Goal: Information Seeking & Learning: Learn about a topic

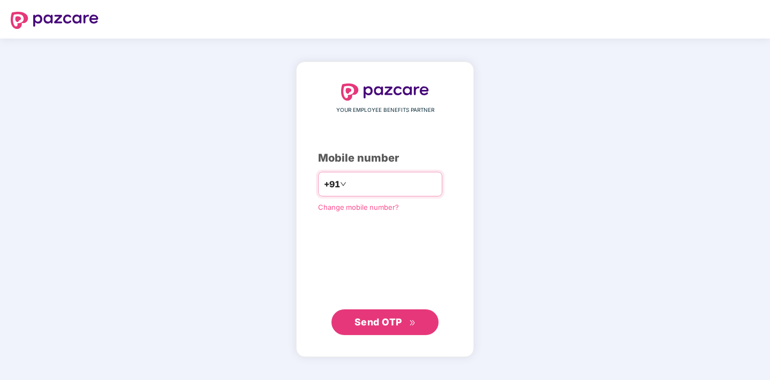
type input "**********"
click at [387, 323] on span "Send OTP" at bounding box center [378, 321] width 48 height 11
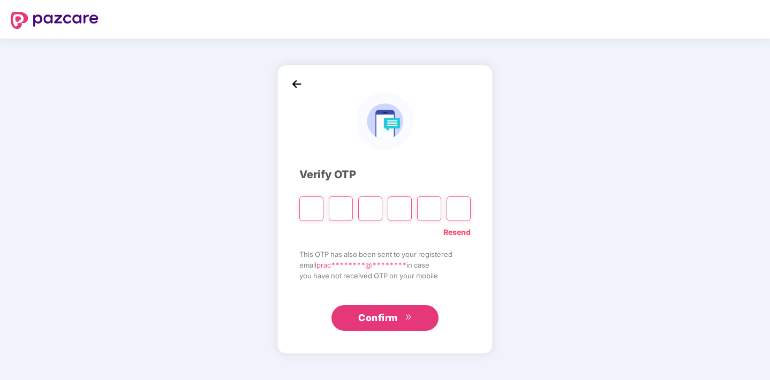
type input "*"
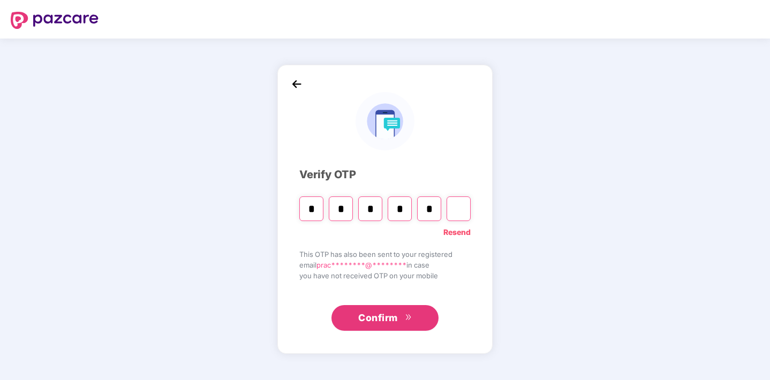
type input "*"
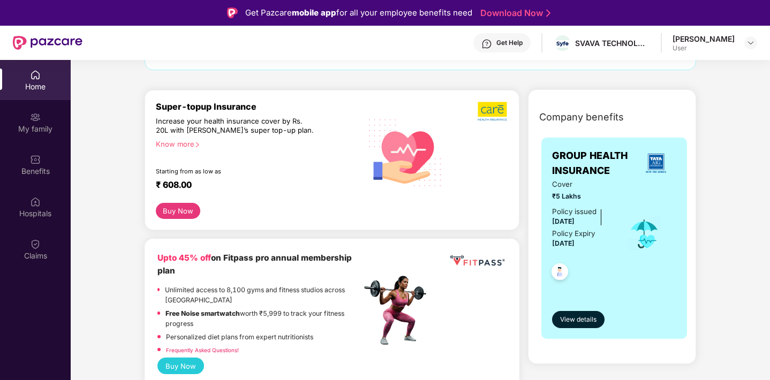
scroll to position [105, 0]
click at [585, 321] on span "View details" at bounding box center [578, 319] width 36 height 10
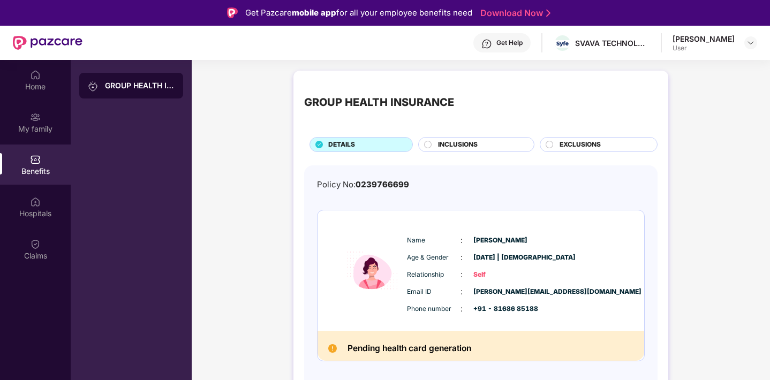
click at [495, 139] on div "INCLUSIONS" at bounding box center [476, 144] width 116 height 15
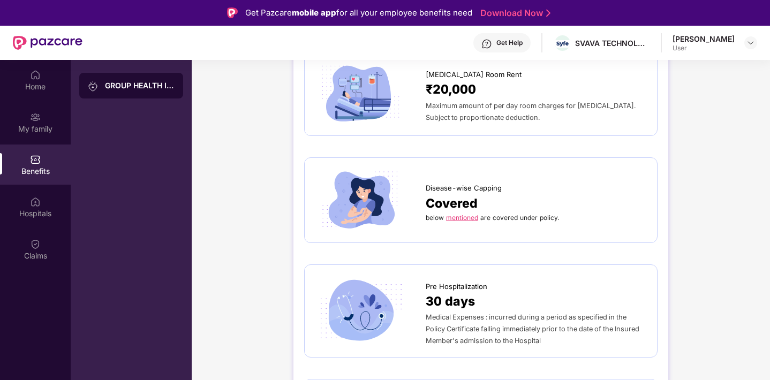
scroll to position [336, 0]
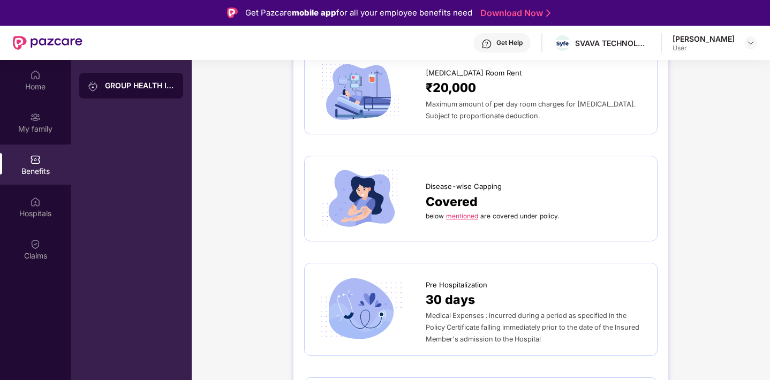
click at [520, 226] on div "Disease-wise Capping Covered below mentioned are covered under policy." at bounding box center [480, 198] width 331 height 63
click at [468, 216] on link "mentioned" at bounding box center [462, 216] width 32 height 8
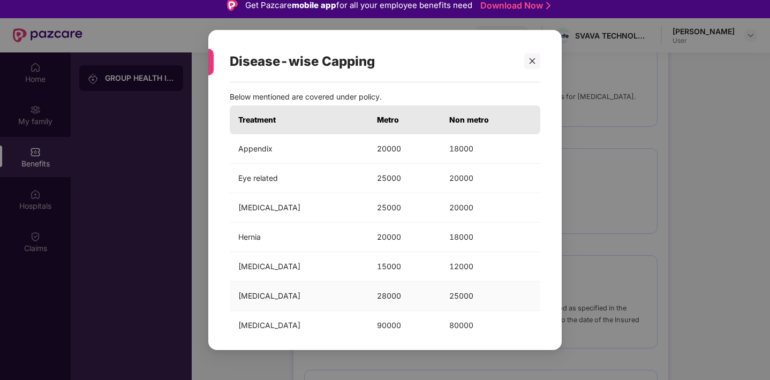
scroll to position [0, 0]
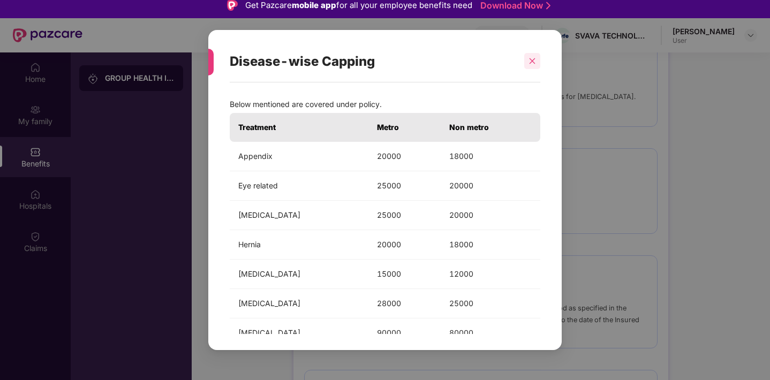
click at [529, 63] on icon "close" at bounding box center [531, 60] width 7 height 7
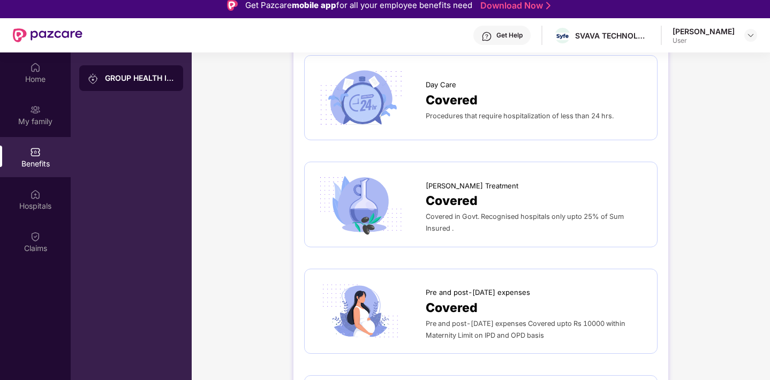
scroll to position [866, 0]
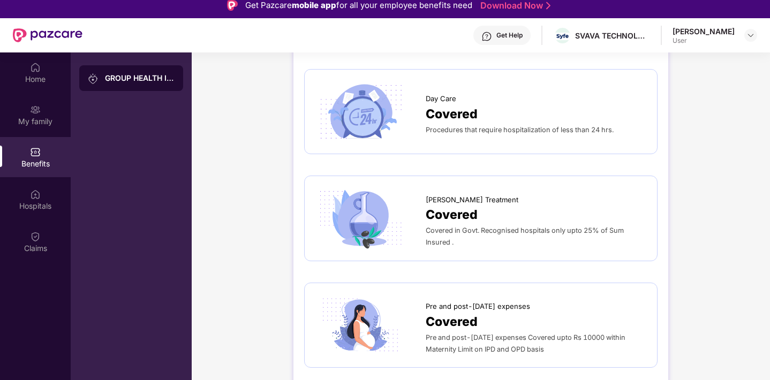
click at [484, 113] on div "Covered" at bounding box center [535, 113] width 220 height 19
click at [495, 138] on div "Day Care Covered Procedures that require hospitalization of less than 24 hrs." at bounding box center [480, 111] width 331 height 63
click at [446, 103] on span "Day Care" at bounding box center [440, 98] width 31 height 11
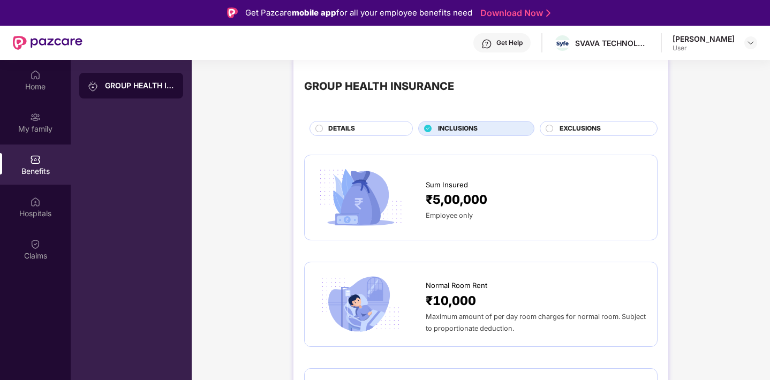
scroll to position [0, 0]
